Goal: Task Accomplishment & Management: Manage account settings

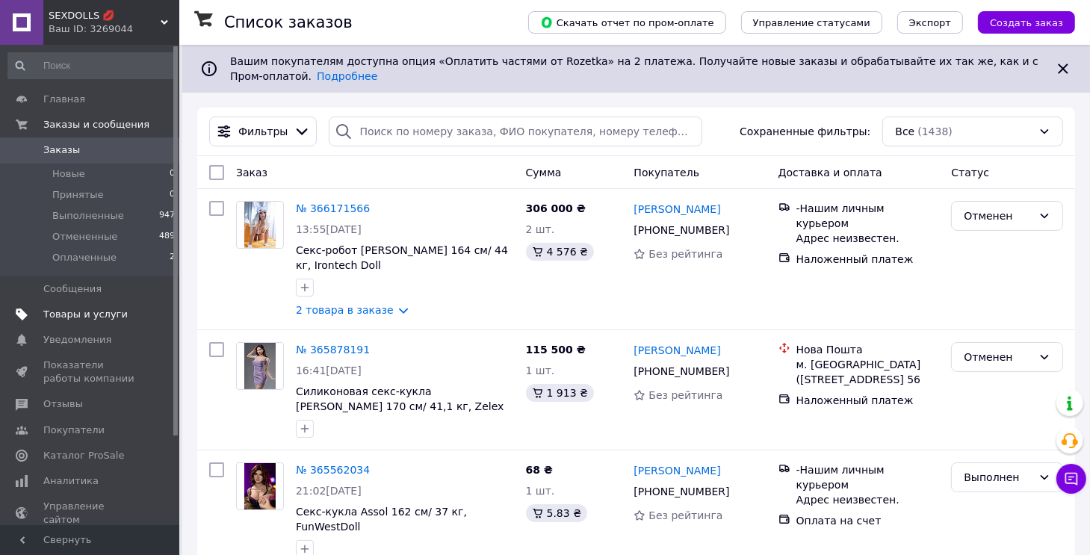
click at [81, 316] on span "Товары и услуги" at bounding box center [85, 314] width 84 height 13
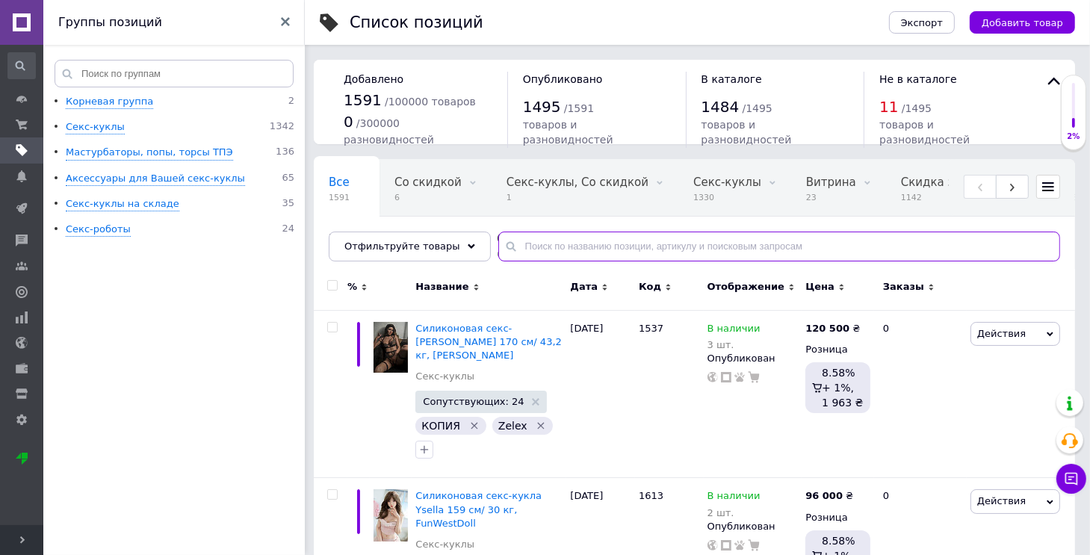
click at [567, 247] on input "text" at bounding box center [779, 247] width 562 height 30
type input "1536"
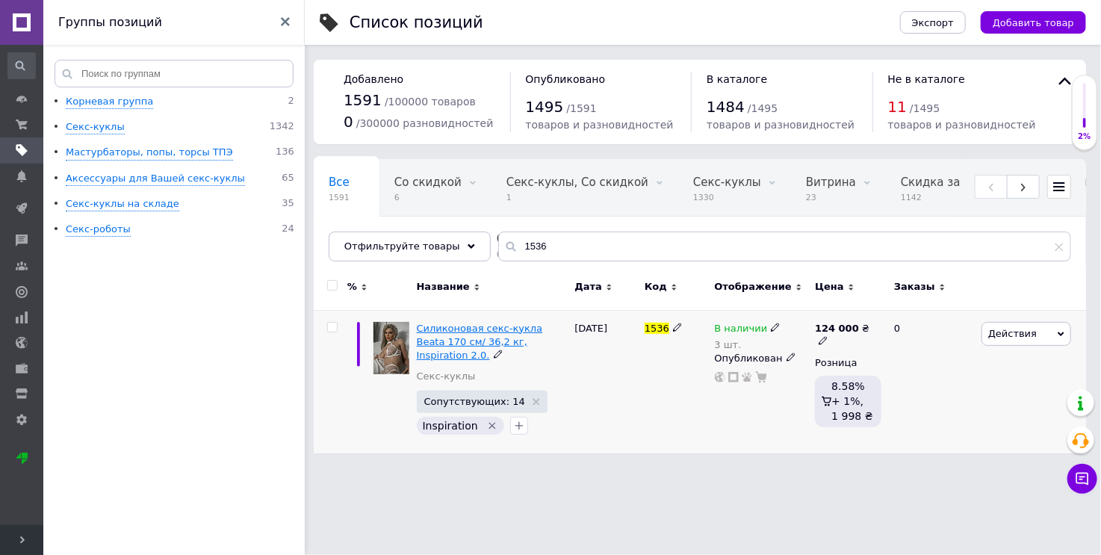
click at [485, 332] on span "Силиконовая секс-кукла Beata 170 см/ 36,2 кг, Inspiration 2.0." at bounding box center [480, 342] width 126 height 38
